Goal: Task Accomplishment & Management: Manage account settings

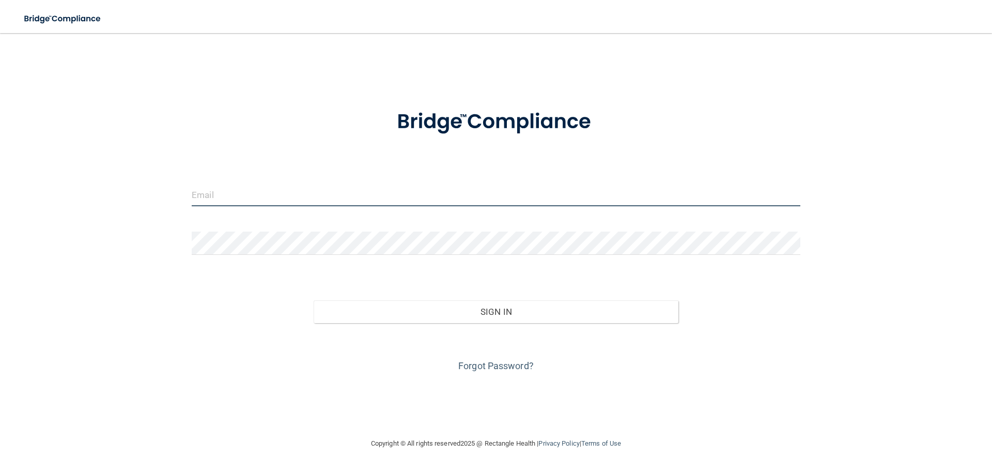
type input "[EMAIL_ADDRESS][DOMAIN_NAME]"
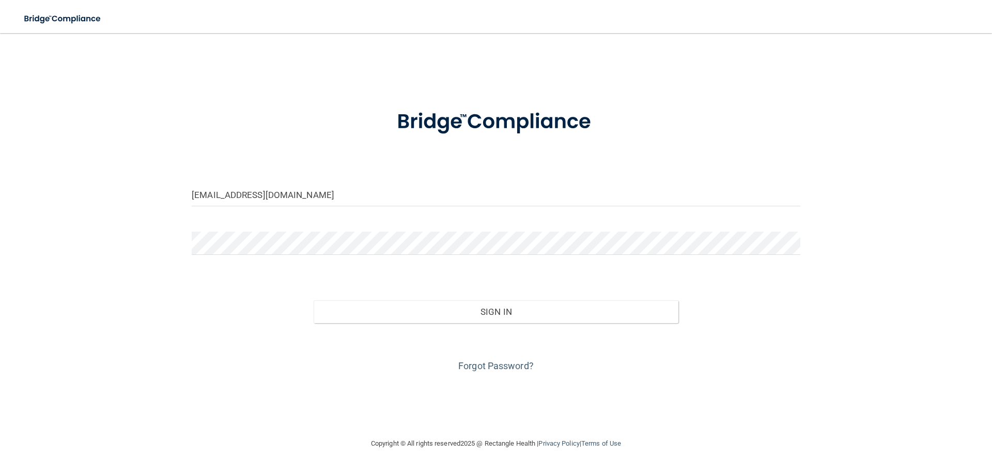
click at [433, 325] on div "Forgot Password?" at bounding box center [496, 349] width 624 height 52
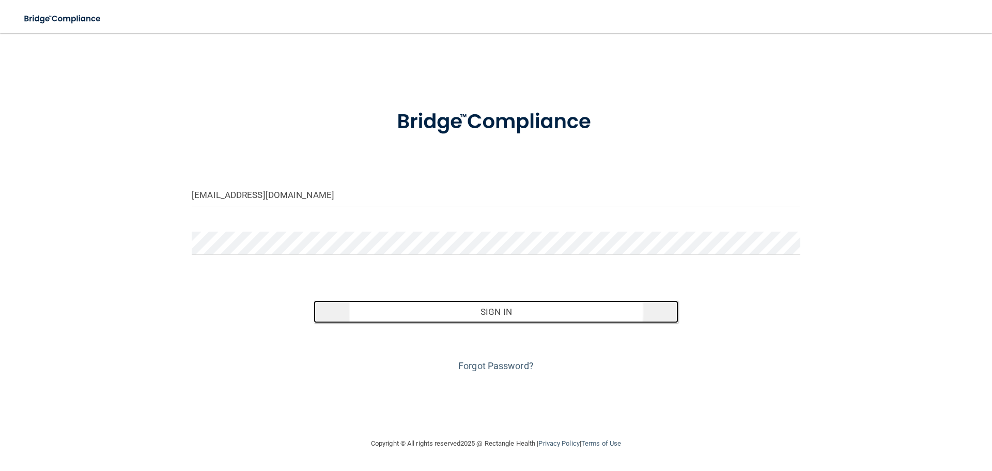
click at [432, 313] on button "Sign In" at bounding box center [496, 311] width 365 height 23
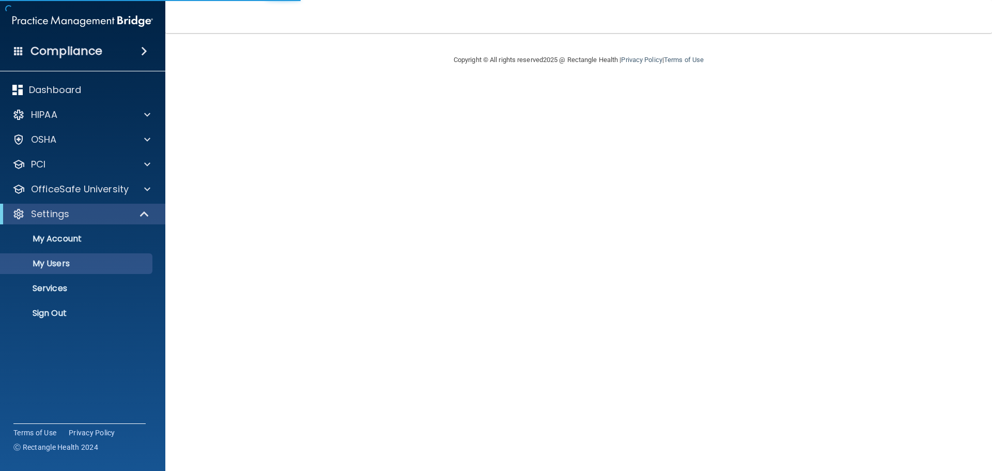
select select "20"
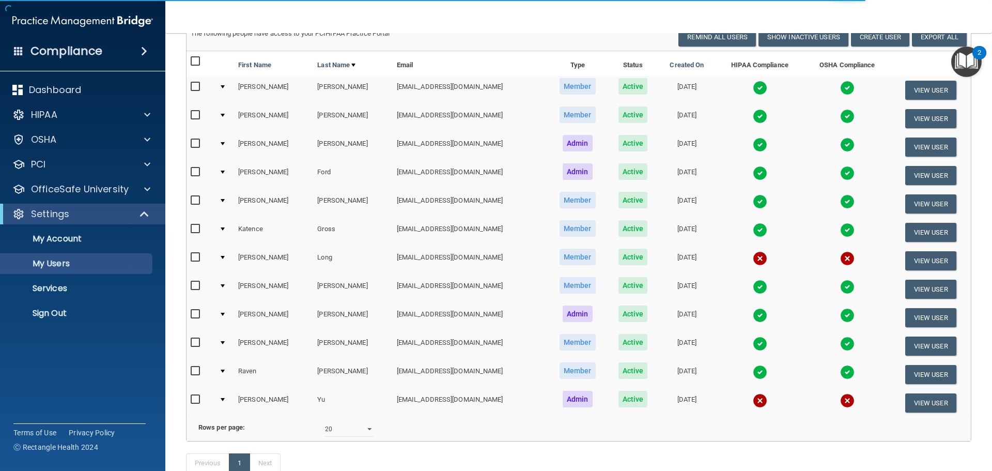
scroll to position [157, 0]
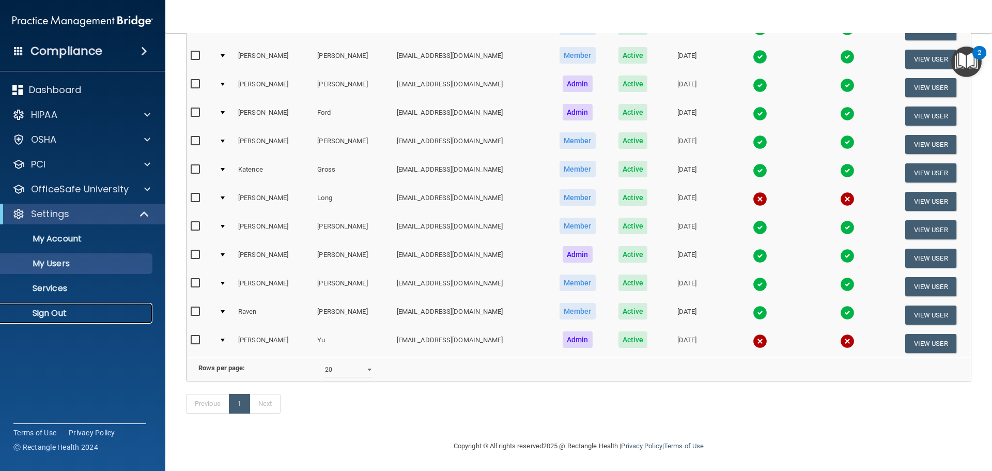
click at [64, 313] on p "Sign Out" at bounding box center [77, 313] width 141 height 10
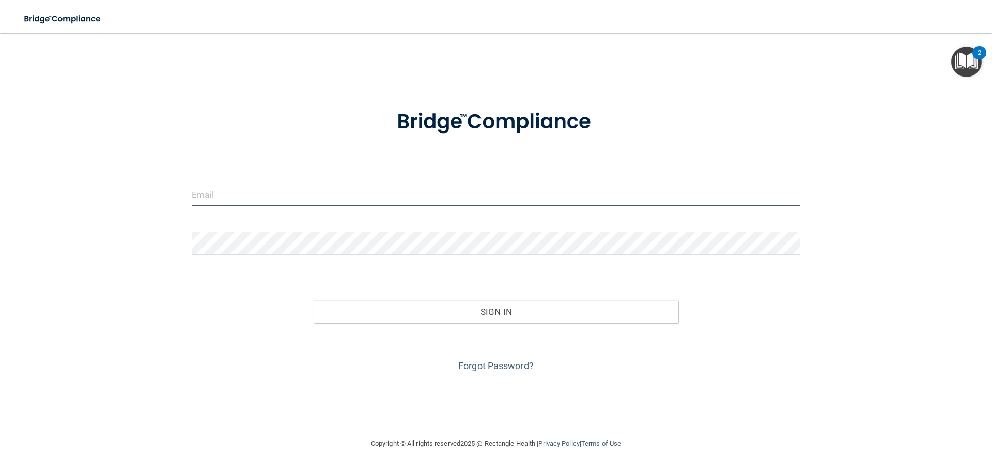
type input "[EMAIL_ADDRESS][DOMAIN_NAME]"
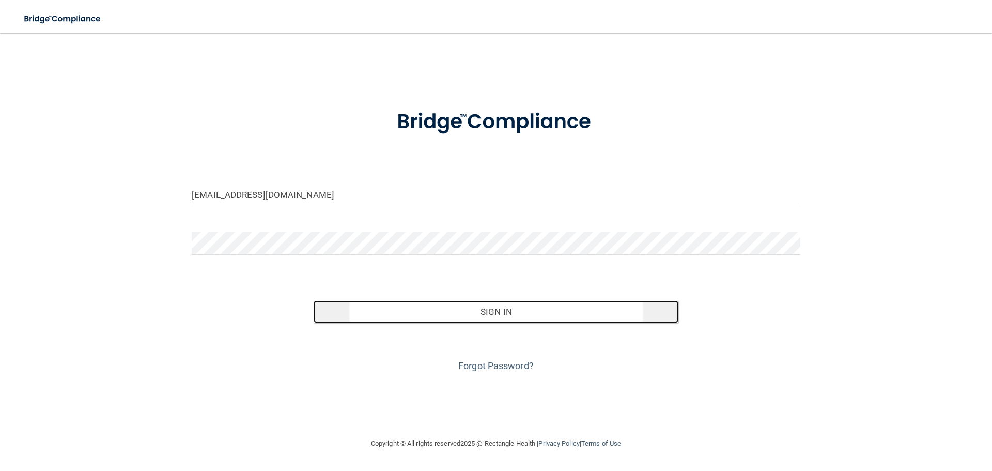
click at [356, 311] on button "Sign In" at bounding box center [496, 311] width 365 height 23
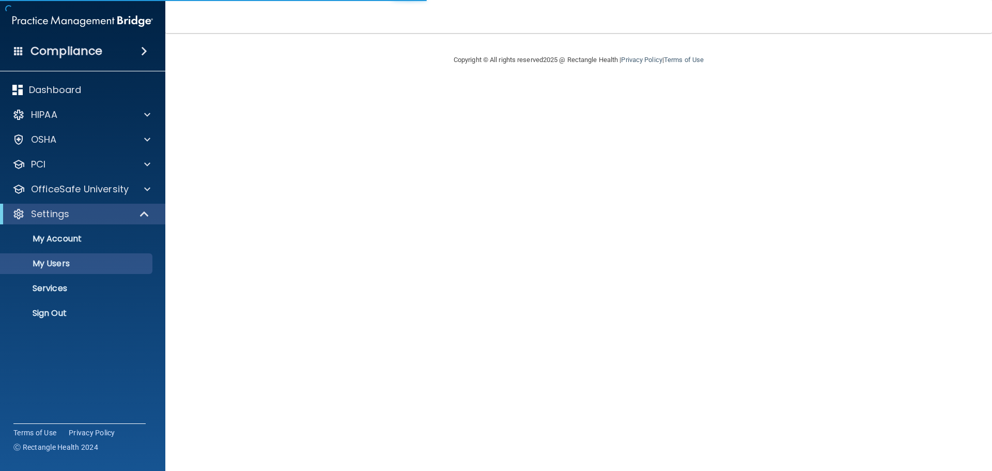
select select "20"
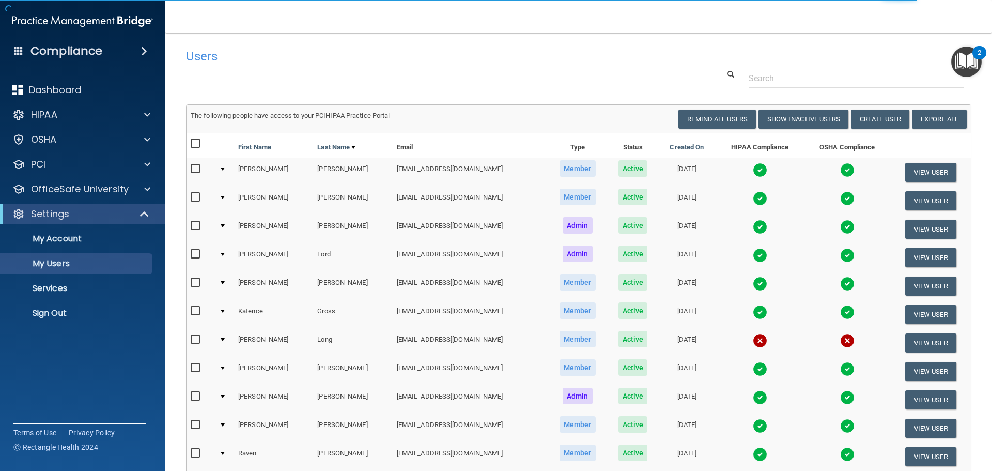
click at [753, 334] on img at bounding box center [760, 340] width 14 height 14
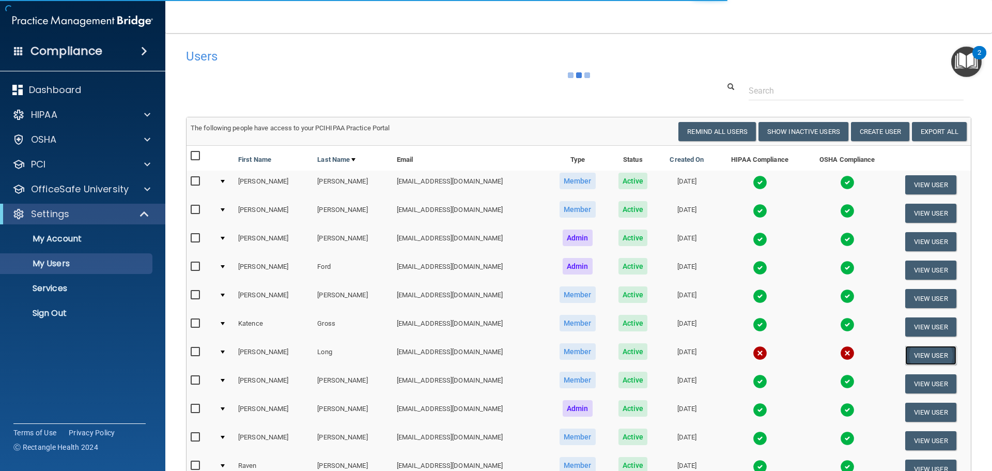
click at [915, 356] on button "View User" at bounding box center [930, 355] width 51 height 19
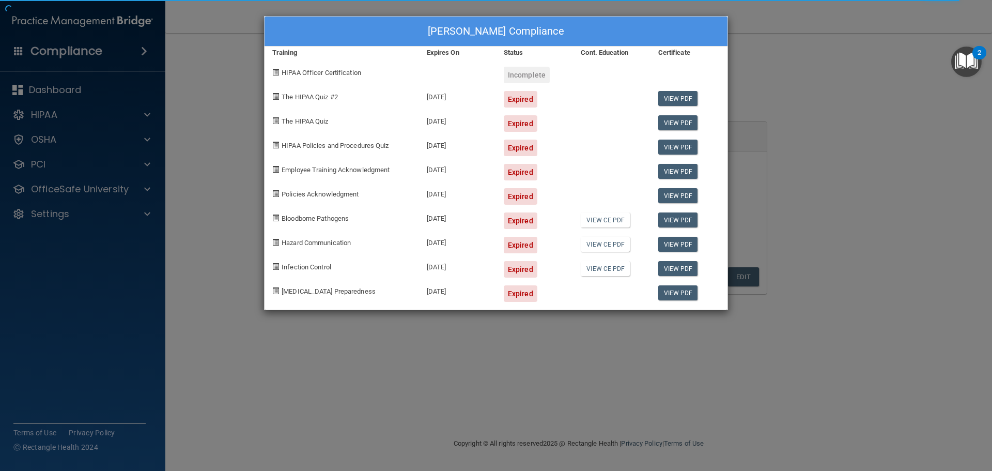
click at [796, 59] on div "Jana Long's Compliance Training Expires On Status Cont. Education Certificate H…" at bounding box center [496, 235] width 992 height 471
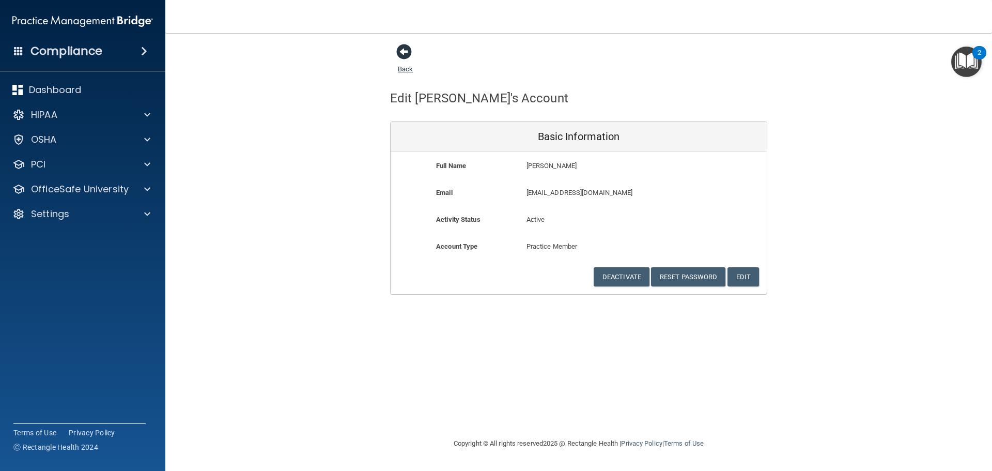
click at [404, 54] on span at bounding box center [404, 52] width 16 height 16
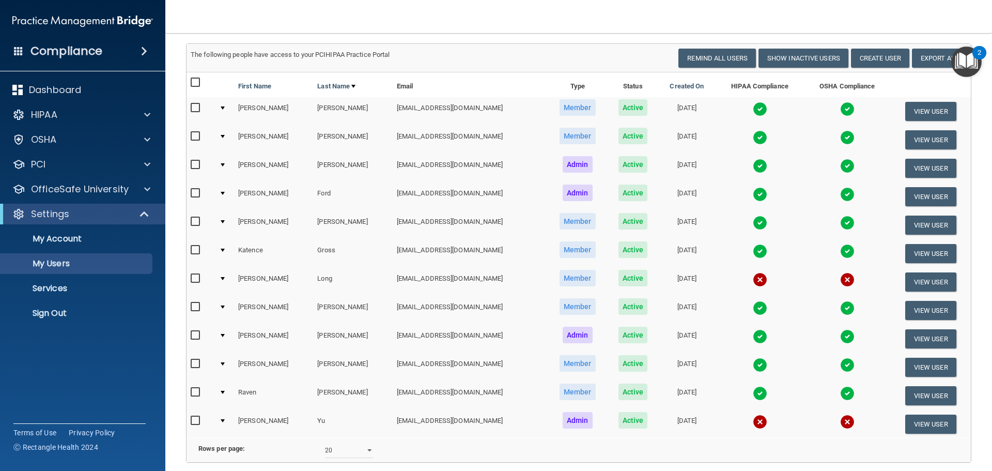
scroll to position [103, 0]
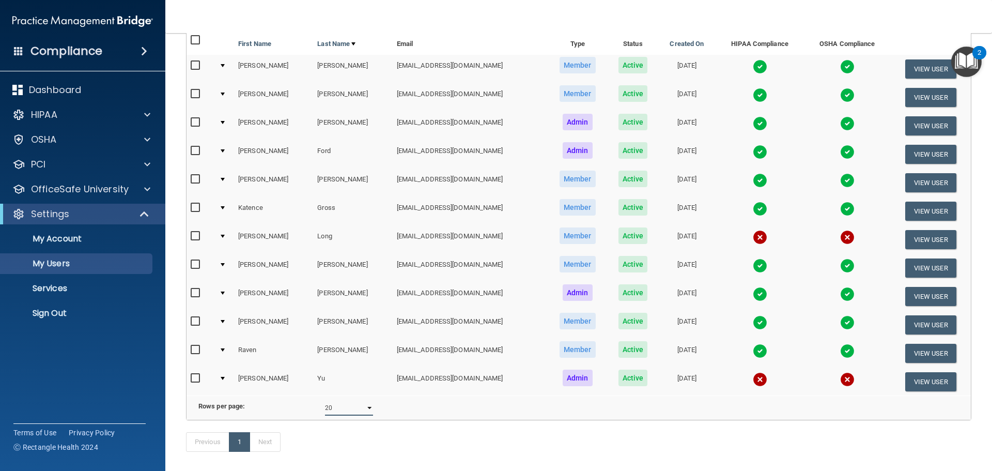
click at [326, 414] on select "10 20 30 40 all" at bounding box center [349, 408] width 48 height 16
select select "12"
click at [325, 408] on select "10 20 30 40 all" at bounding box center [349, 408] width 48 height 16
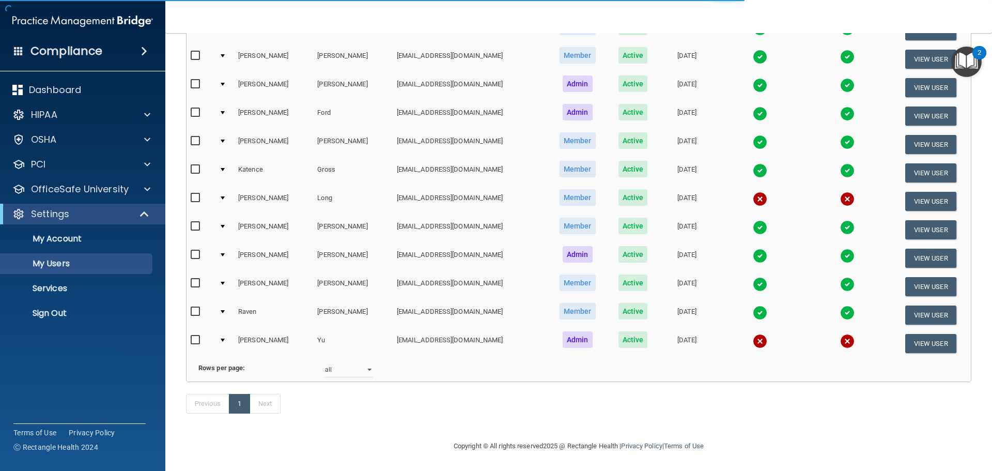
scroll to position [157, 0]
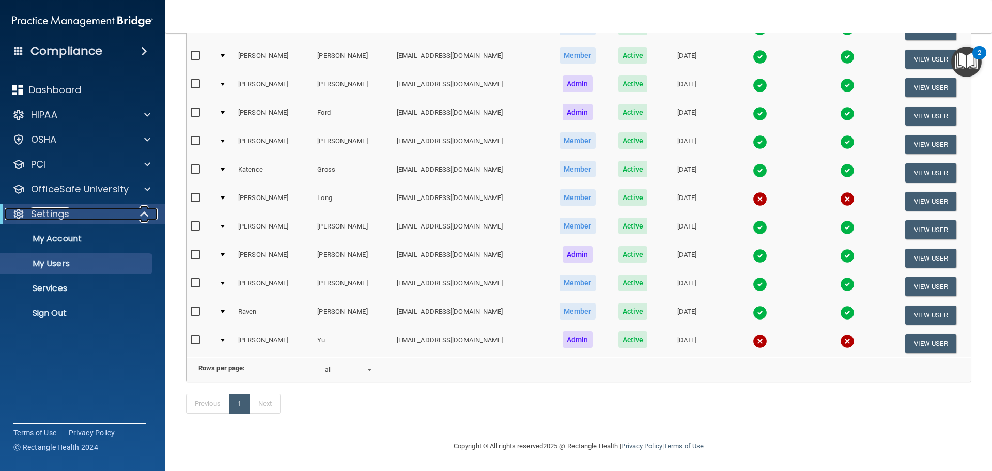
click at [56, 215] on p "Settings" at bounding box center [50, 214] width 38 height 12
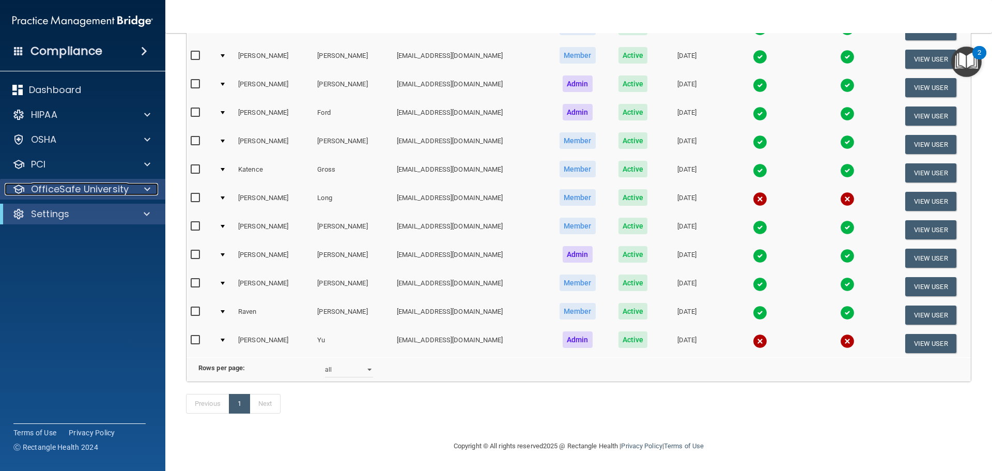
click at [98, 186] on p "OfficeSafe University" at bounding box center [80, 189] width 98 height 12
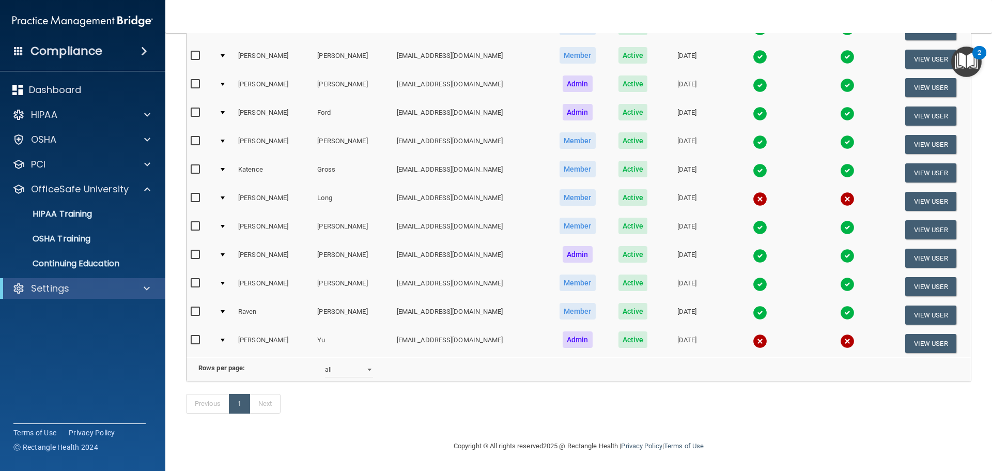
drag, startPoint x: 180, startPoint y: 404, endPoint x: 168, endPoint y: 408, distance: 12.8
click at [180, 404] on div "Previous 1 Next" at bounding box center [578, 406] width 801 height 48
